Goal: Complete application form

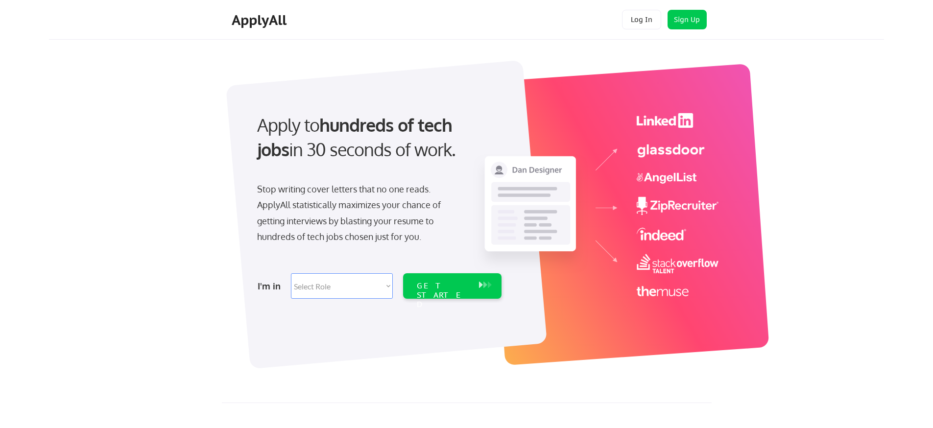
click at [352, 283] on select "Select Role Software Engineering Product Management Customer Success Sales UI/U…" at bounding box center [342, 285] width 102 height 25
click at [291, 273] on select "Select Role Software Engineering Product Management Customer Success Sales UI/U…" at bounding box center [342, 285] width 102 height 25
click at [349, 285] on select "Select Role Software Engineering Product Management Customer Success Sales UI/U…" at bounding box center [342, 285] width 102 height 25
click at [291, 273] on select "Select Role Software Engineering Product Management Customer Success Sales UI/U…" at bounding box center [342, 285] width 102 height 25
click at [349, 285] on select "Select Role Software Engineering Product Management Customer Success Sales UI/U…" at bounding box center [342, 285] width 102 height 25
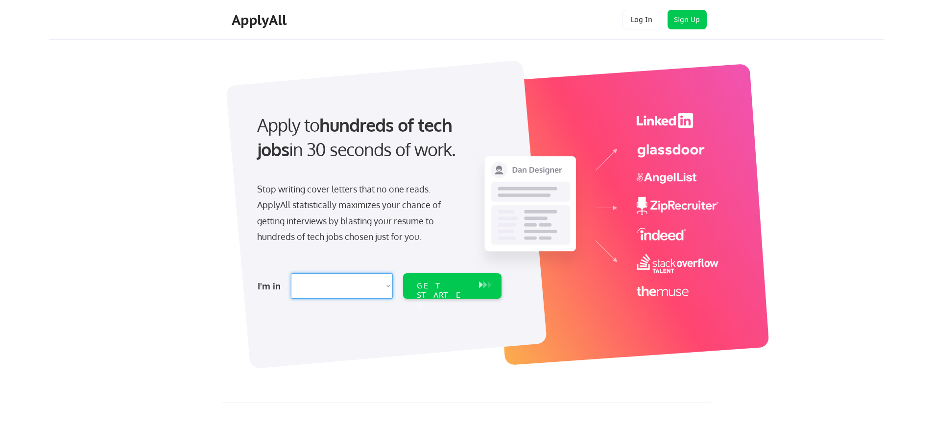
select select ""engineering""
click at [291, 273] on select "Select Role Software Engineering Product Management Customer Success Sales UI/U…" at bounding box center [342, 285] width 102 height 25
select select ""engineering""
click at [443, 289] on div "GET STARTED" at bounding box center [443, 295] width 52 height 28
